Goal: Obtain resource: Download file/media

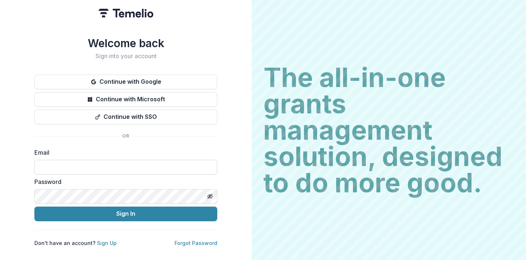
click at [104, 169] on input at bounding box center [125, 167] width 183 height 15
type input "**********"
click at [34, 207] on button "Sign In" at bounding box center [125, 214] width 183 height 15
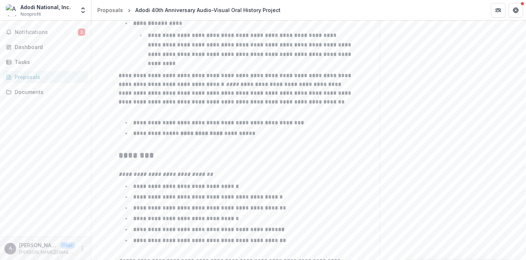
scroll to position [1224, 0]
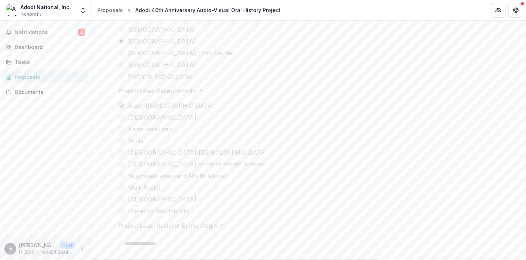
scroll to position [2271, 0]
click at [359, 250] on button "Next" at bounding box center [357, 248] width 34 height 15
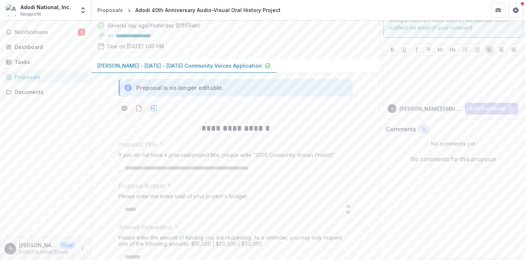
scroll to position [0, 0]
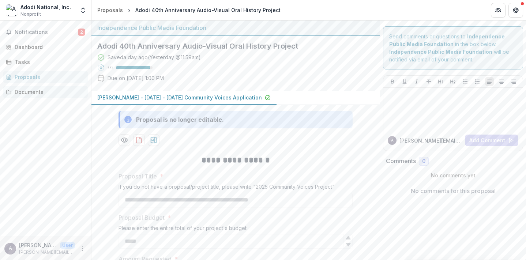
click at [39, 90] on div "Documents" at bounding box center [49, 92] width 68 height 8
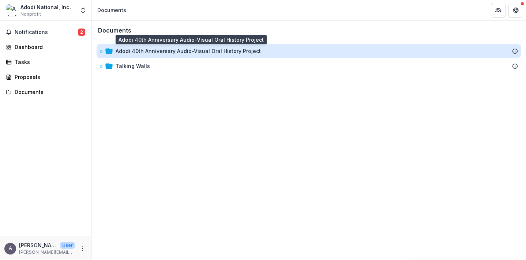
click at [151, 54] on div "Adodi 40th Anniversary Audio-Visual Oral History Project" at bounding box center [187, 51] width 145 height 8
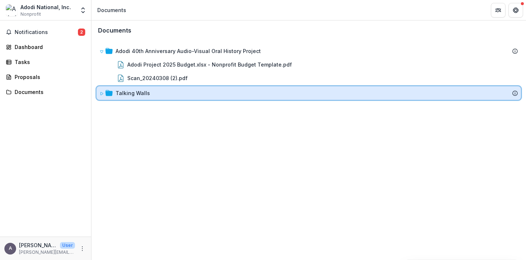
click at [102, 94] on icon at bounding box center [101, 93] width 4 height 4
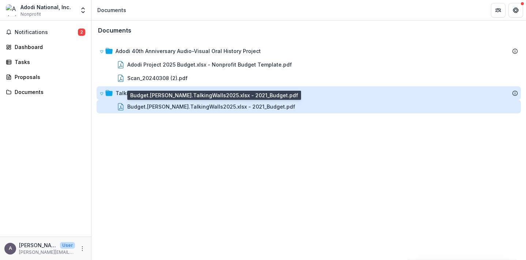
click at [145, 104] on div "Budget.[PERSON_NAME].TalkingWalls2025.xlsx - 2021_Budget.pdf" at bounding box center [211, 107] width 168 height 8
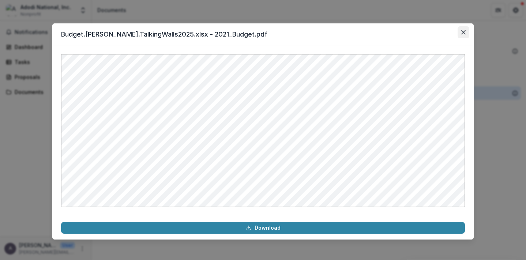
click at [464, 34] on icon "Close" at bounding box center [463, 32] width 4 height 4
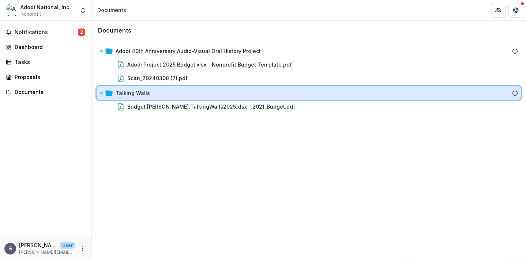
click at [103, 93] on icon at bounding box center [101, 93] width 4 height 4
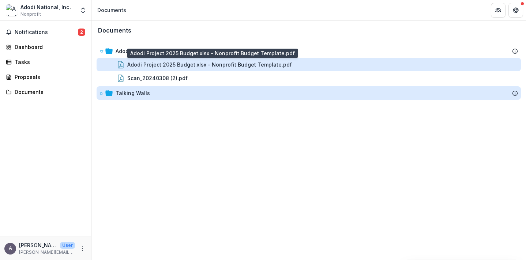
click at [168, 66] on div "Adodi Project 2025 Budget.xlsx - Nonprofit Budget Template.pdf" at bounding box center [209, 65] width 164 height 8
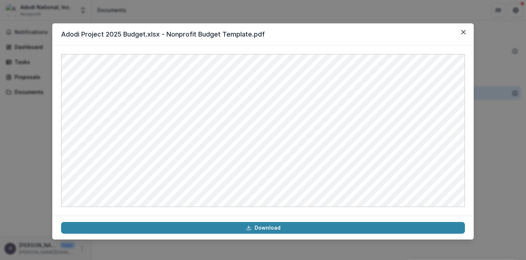
drag, startPoint x: 462, startPoint y: 33, endPoint x: 458, endPoint y: 43, distance: 10.3
click at [462, 33] on icon "Close" at bounding box center [463, 32] width 4 height 4
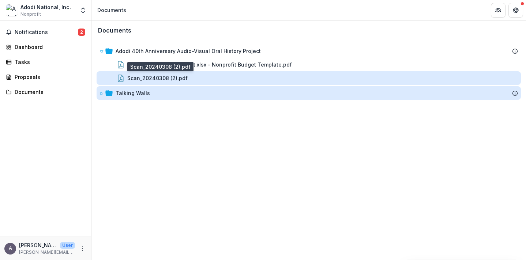
click at [171, 79] on div "Scan_20240308 (2).pdf" at bounding box center [157, 78] width 60 height 8
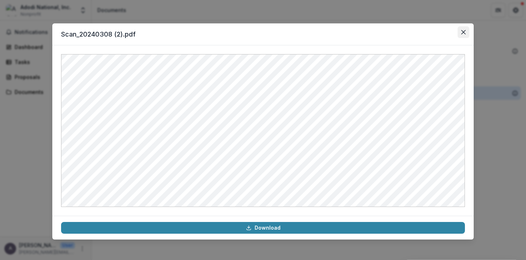
click at [465, 31] on button "Close" at bounding box center [463, 32] width 12 height 12
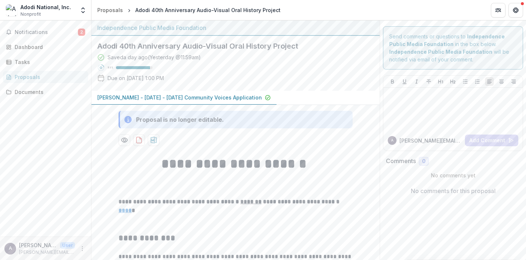
click at [154, 96] on p "[PERSON_NAME] - [DATE] - [DATE] Community Voices Application" at bounding box center [179, 98] width 164 height 8
click at [137, 140] on icon "download-proposal" at bounding box center [138, 139] width 7 height 7
